Goal: Task Accomplishment & Management: Manage account settings

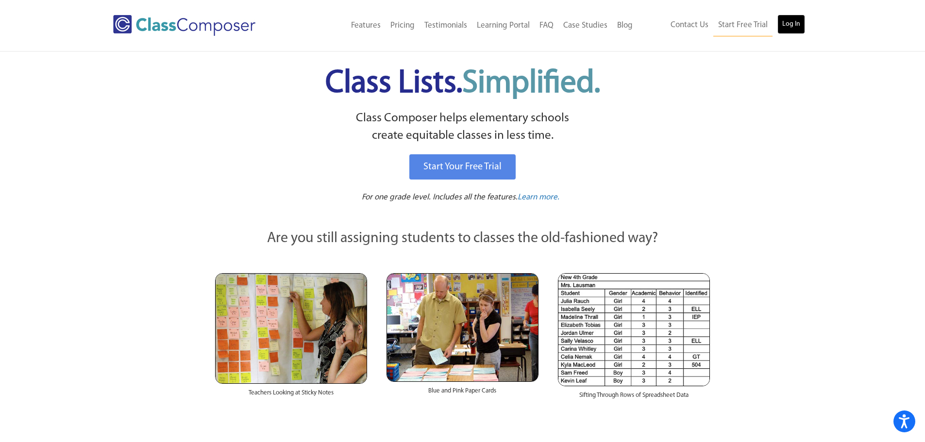
click at [799, 22] on link "Log In" at bounding box center [791, 24] width 28 height 19
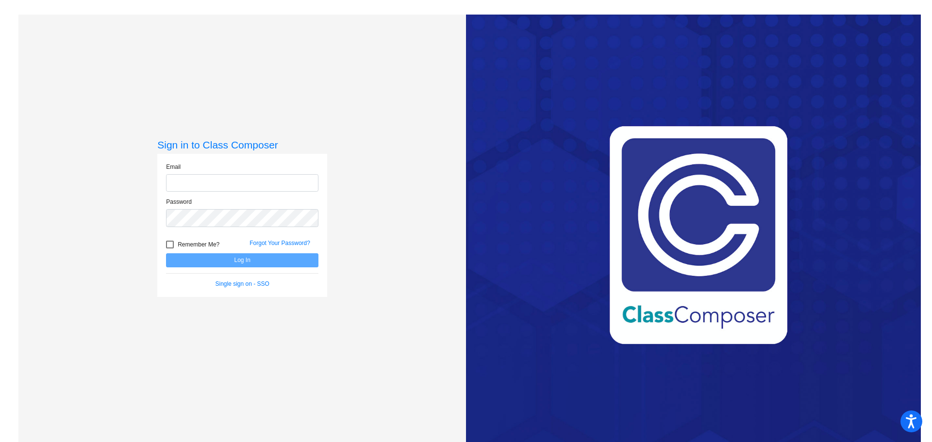
type input "mrichards@cuttensd.org"
click at [208, 263] on button "Log In" at bounding box center [242, 260] width 152 height 14
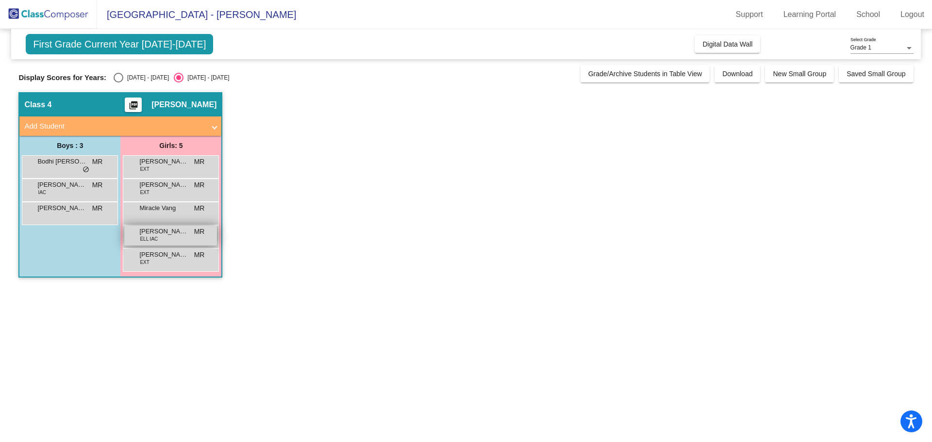
click at [155, 244] on div "Natalia Springs-Loureiro ELL IAC MR lock do_not_disturb_alt" at bounding box center [170, 236] width 93 height 20
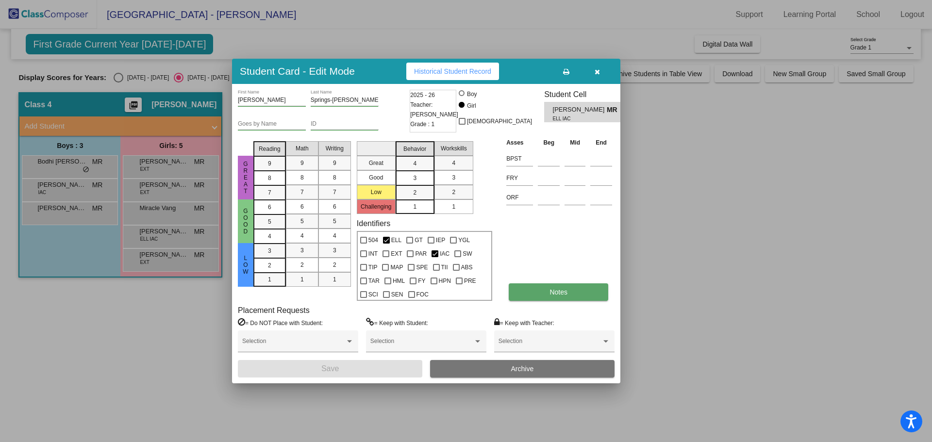
click at [539, 296] on button "Notes" at bounding box center [558, 291] width 99 height 17
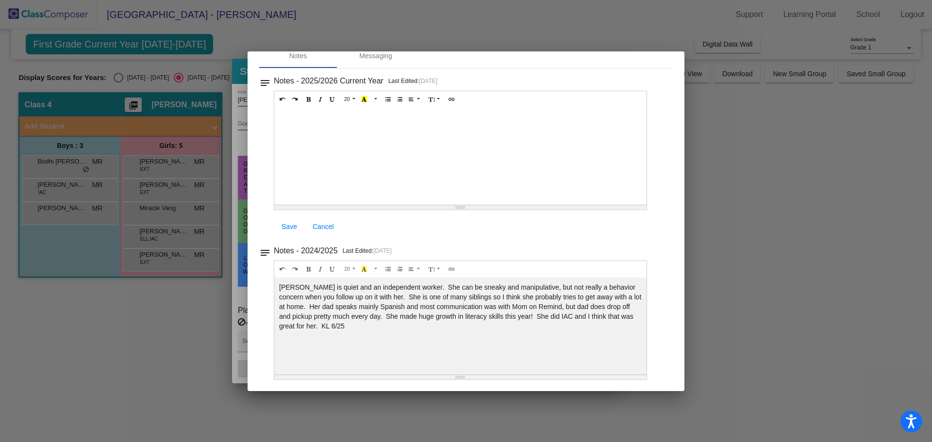
scroll to position [50, 0]
click at [234, 22] on div at bounding box center [466, 221] width 932 height 442
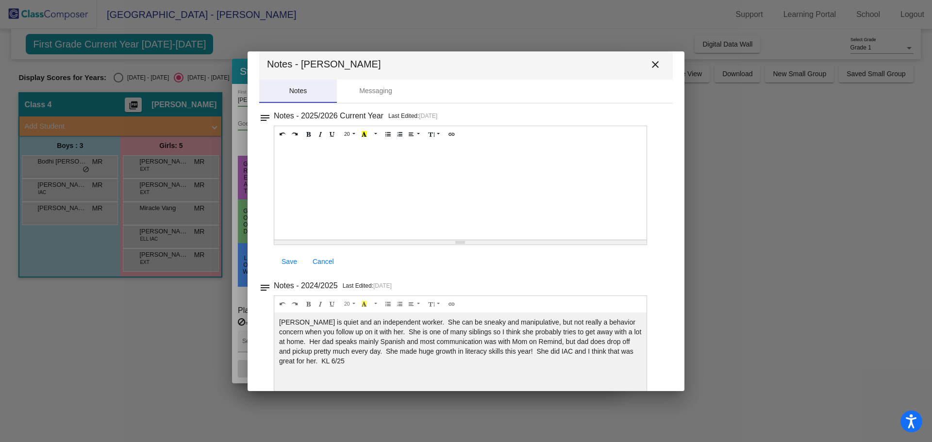
scroll to position [0, 0]
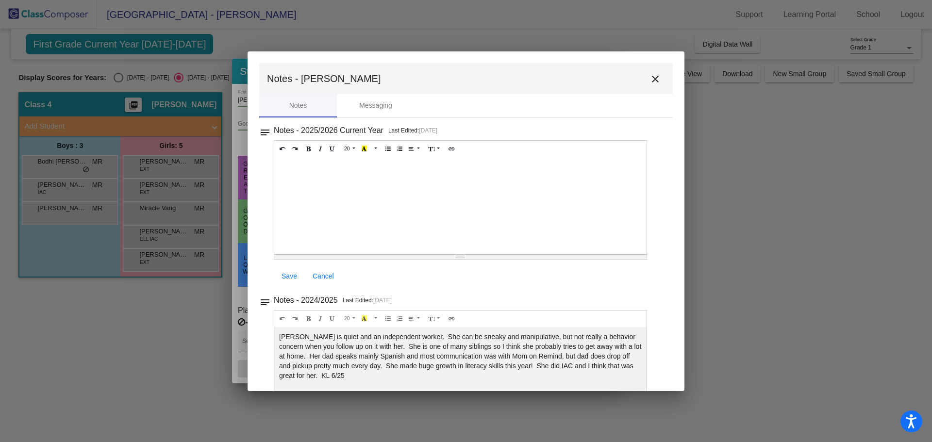
click at [652, 79] on mat-icon "close" at bounding box center [655, 79] width 12 height 12
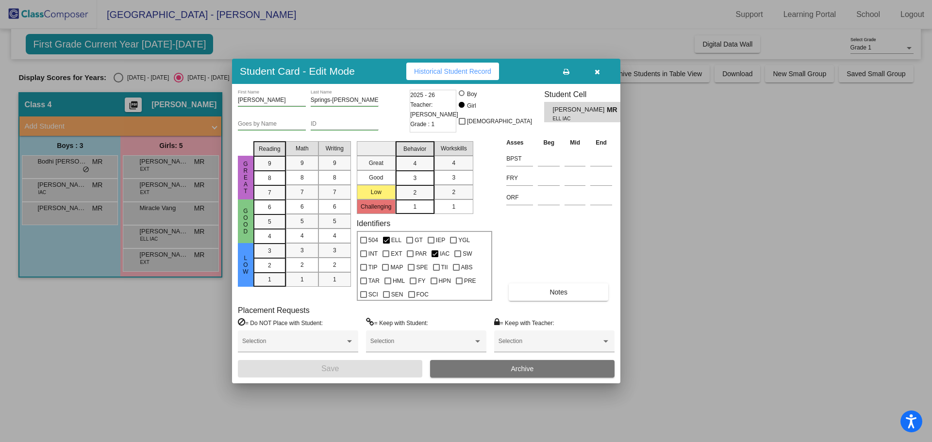
click at [595, 71] on icon "button" at bounding box center [597, 71] width 5 height 7
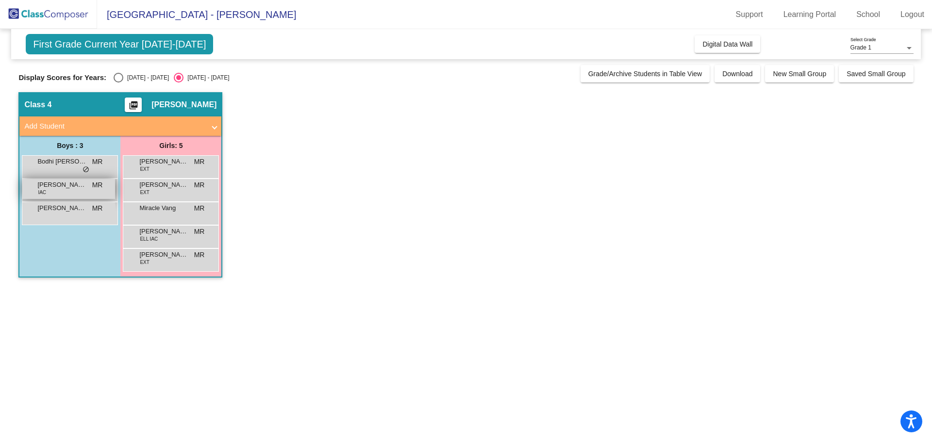
click at [64, 192] on div "Dean Davis IAC MR lock do_not_disturb_alt" at bounding box center [68, 189] width 93 height 20
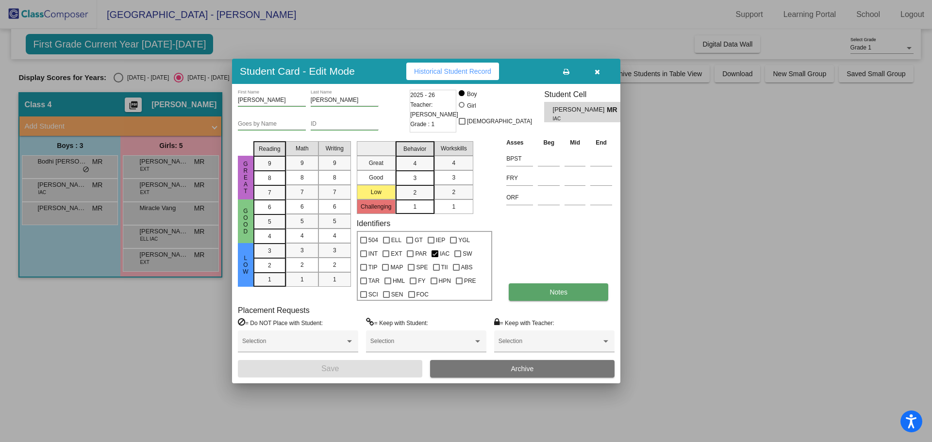
click at [541, 292] on button "Notes" at bounding box center [558, 291] width 99 height 17
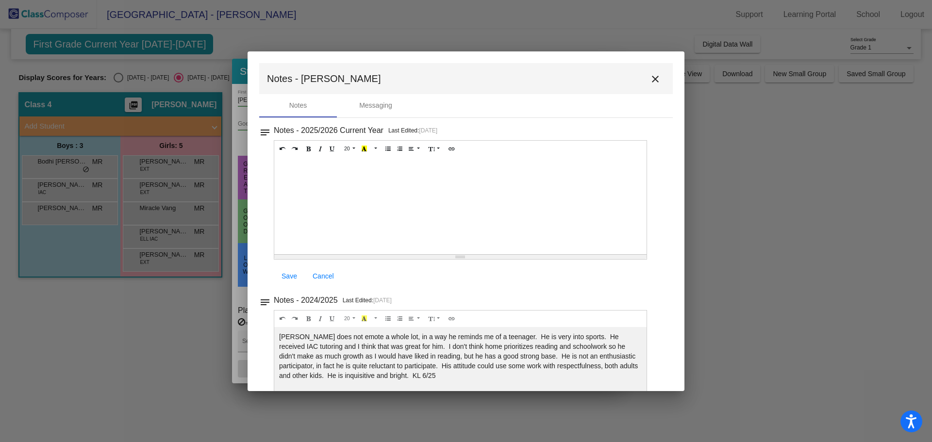
scroll to position [50, 0]
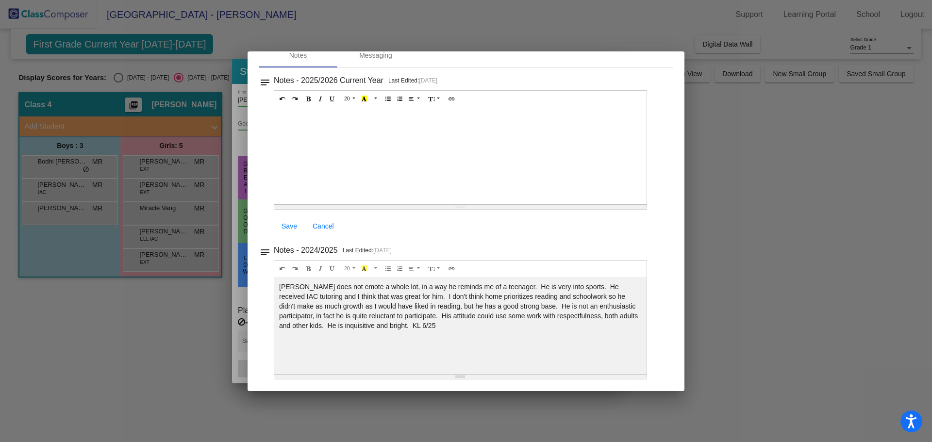
drag, startPoint x: 600, startPoint y: 145, endPoint x: 599, endPoint y: 133, distance: 12.1
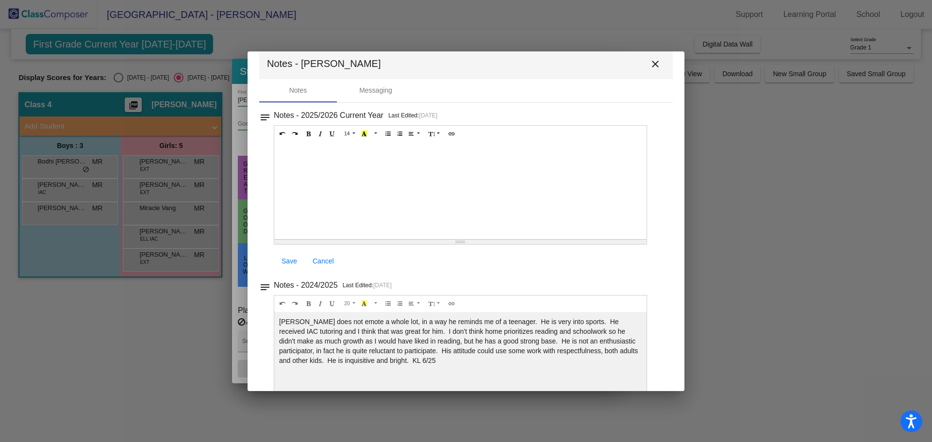
scroll to position [0, 0]
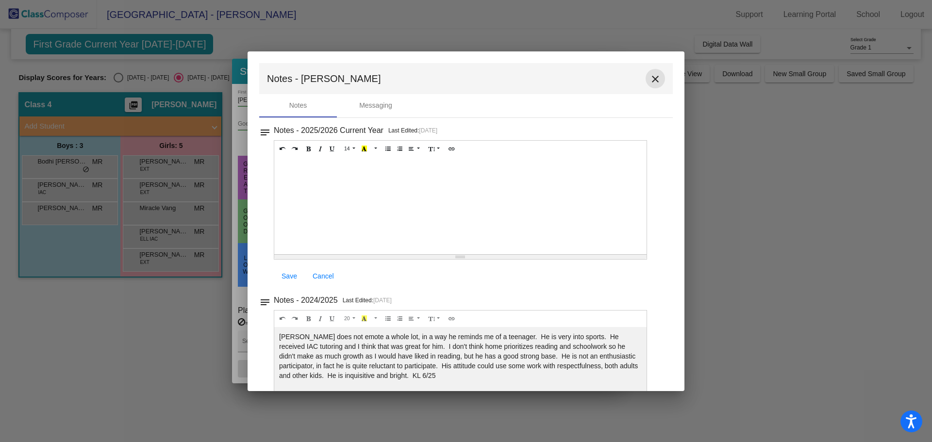
drag, startPoint x: 599, startPoint y: 133, endPoint x: 651, endPoint y: 77, distance: 75.9
click at [651, 77] on mat-icon "close" at bounding box center [655, 79] width 12 height 12
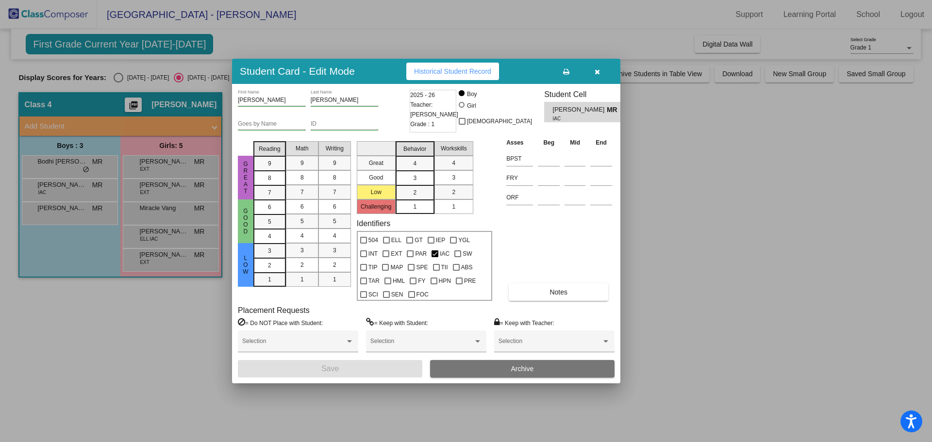
click at [597, 69] on icon "button" at bounding box center [597, 71] width 5 height 7
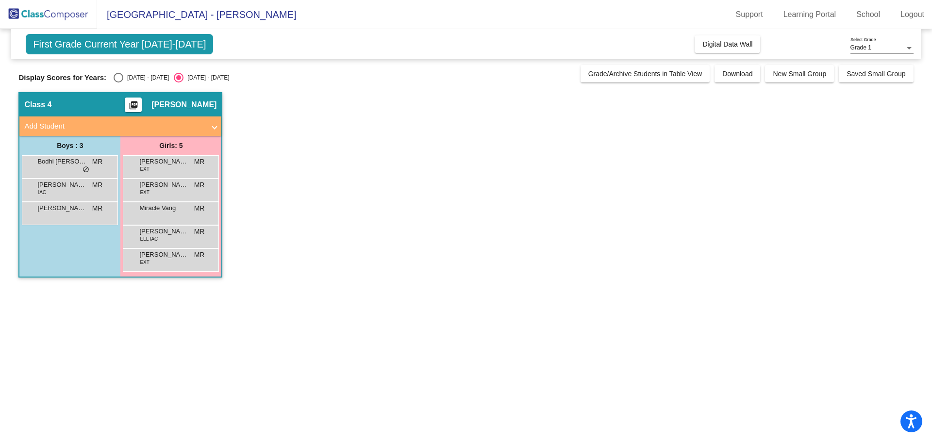
click at [118, 78] on div "Select an option" at bounding box center [118, 78] width 0 height 0
click at [118, 83] on input "2024 - 2025" at bounding box center [118, 83] width 0 height 0
radio input "true"
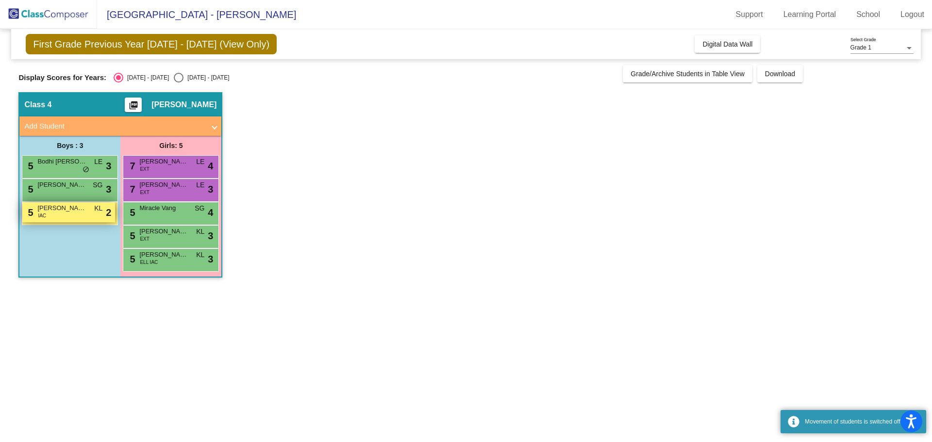
click at [66, 212] on span "Dean Davis" at bounding box center [61, 208] width 49 height 10
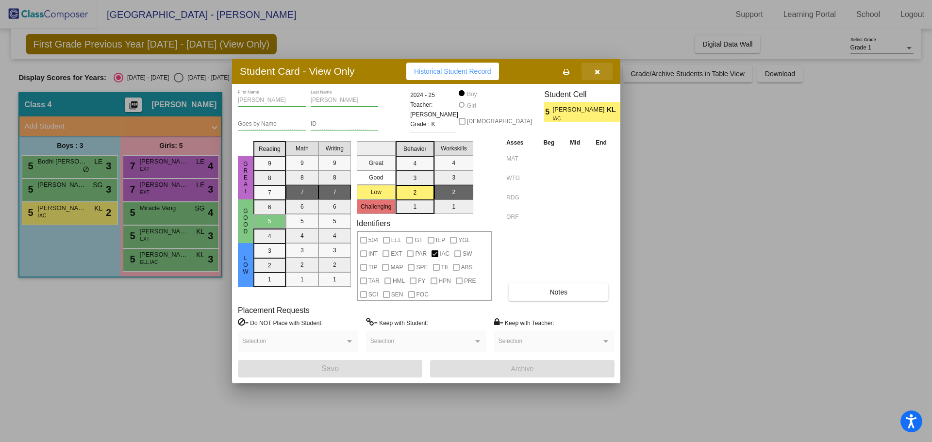
click at [596, 70] on icon "button" at bounding box center [597, 71] width 5 height 7
